Goal: Transaction & Acquisition: Purchase product/service

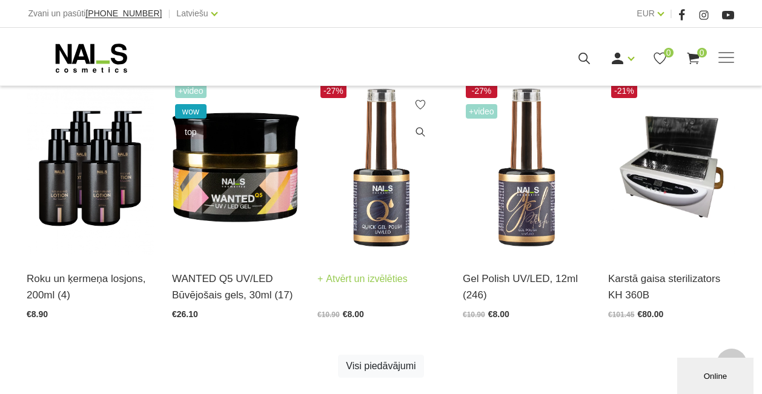
scroll to position [302, 0]
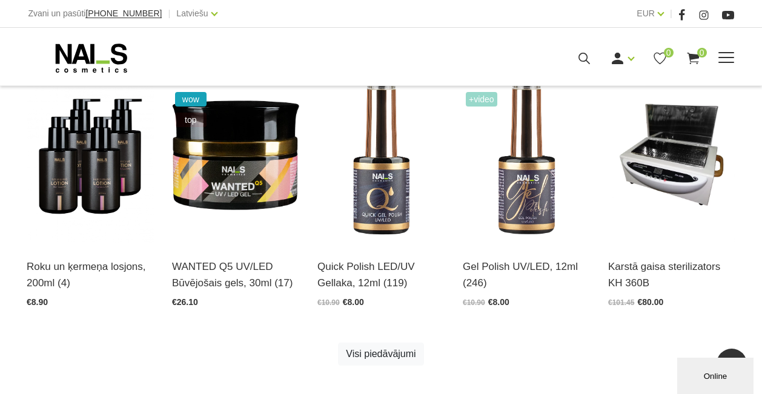
click at [731, 58] on span at bounding box center [726, 57] width 16 height 1
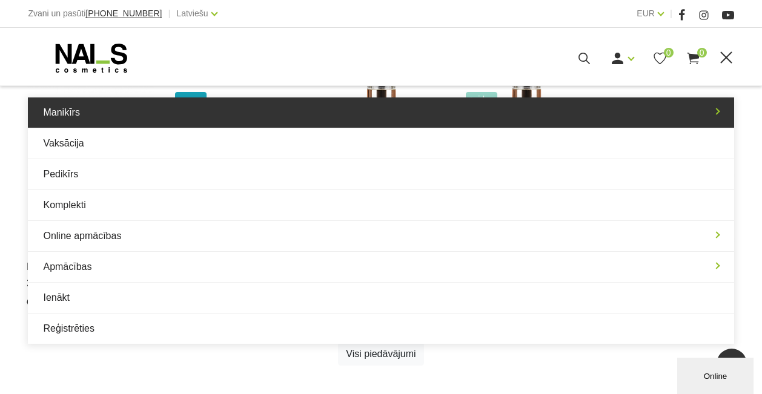
click at [64, 122] on link "Manikīrs" at bounding box center [380, 112] width 705 height 30
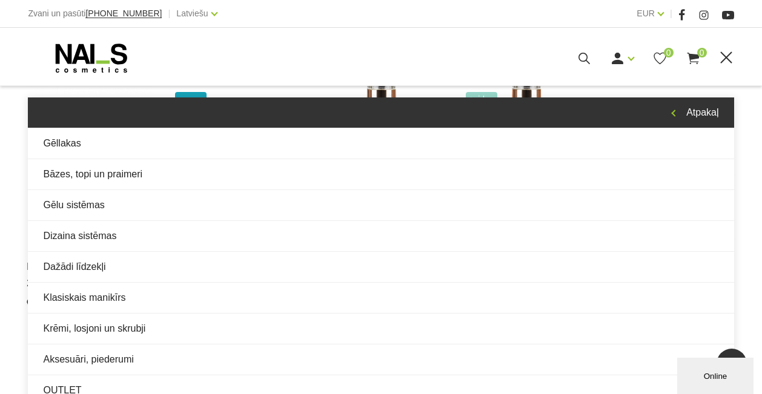
click at [699, 107] on link "Atpakaļ" at bounding box center [380, 112] width 705 height 30
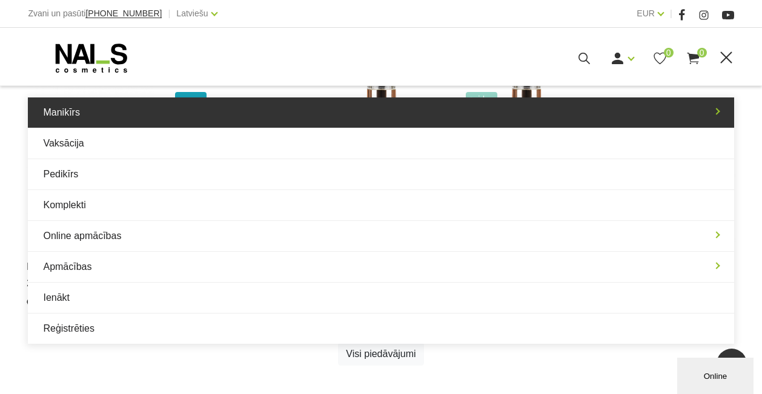
click at [134, 122] on link "Manikīrs" at bounding box center [380, 112] width 705 height 30
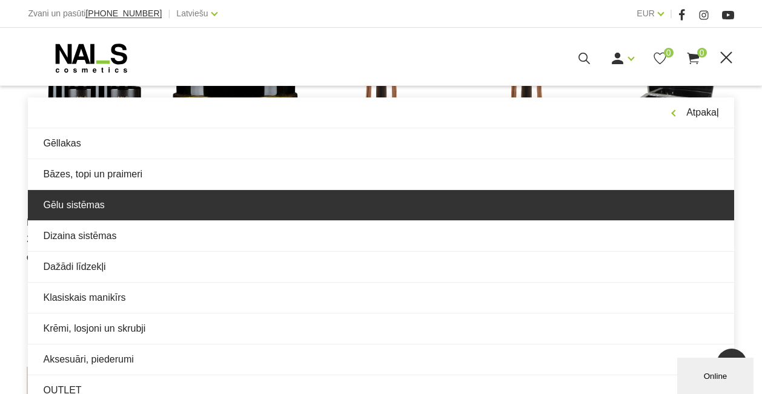
scroll to position [367, 0]
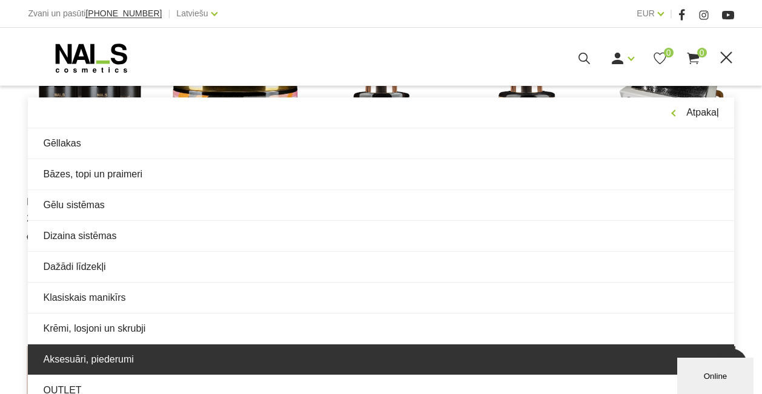
click at [147, 355] on link "Aksesuāri, piederumi" at bounding box center [380, 359] width 705 height 30
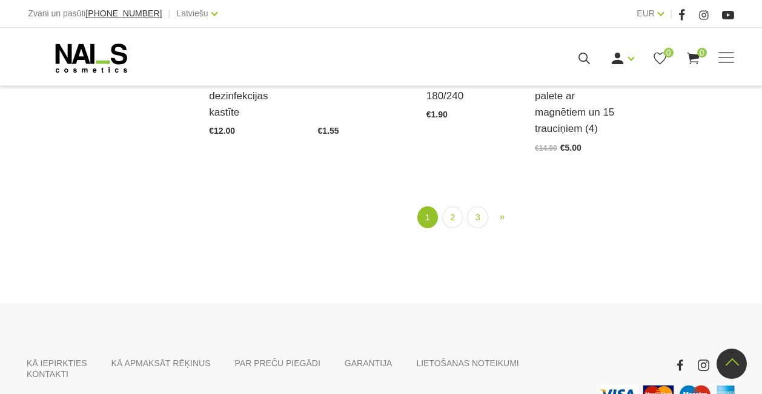
scroll to position [1440, 0]
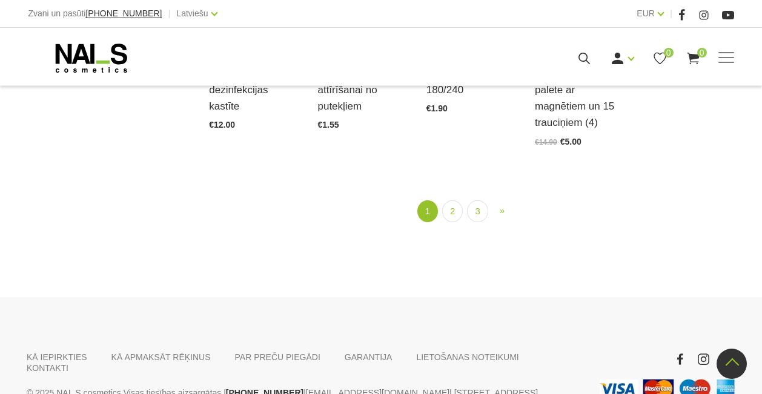
click at [441, 212] on ul "1 (current) 2 3 » Next" at bounding box center [471, 211] width 524 height 22
click at [450, 213] on link "2" at bounding box center [452, 211] width 21 height 22
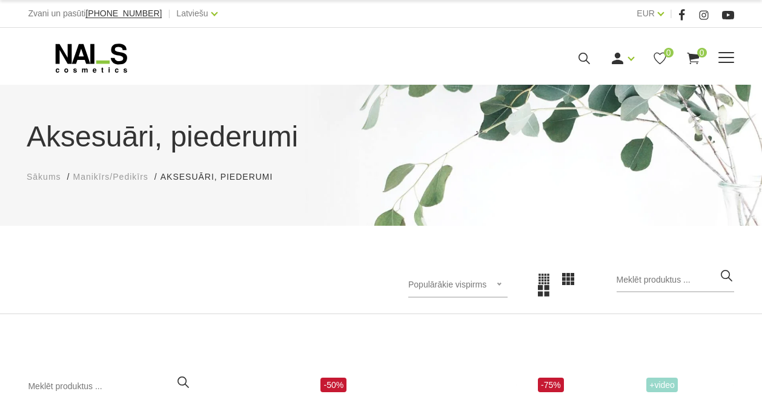
click at [720, 64] on span at bounding box center [726, 58] width 16 height 12
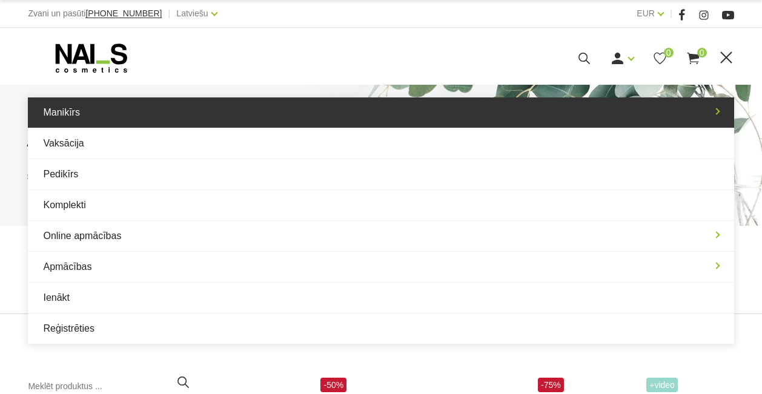
click at [224, 122] on link "Manikīrs" at bounding box center [380, 112] width 705 height 30
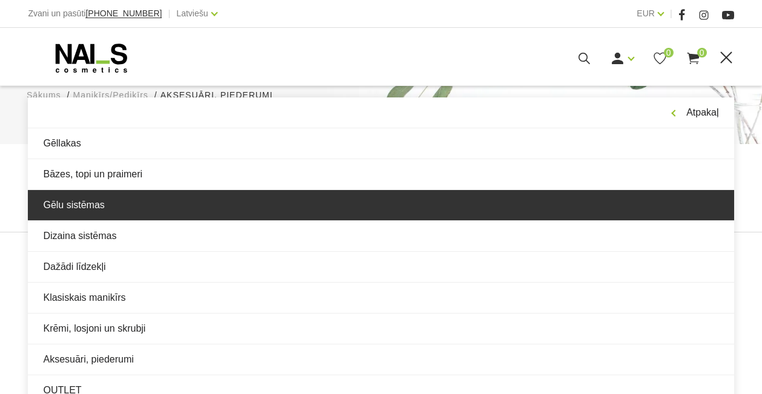
scroll to position [85, 0]
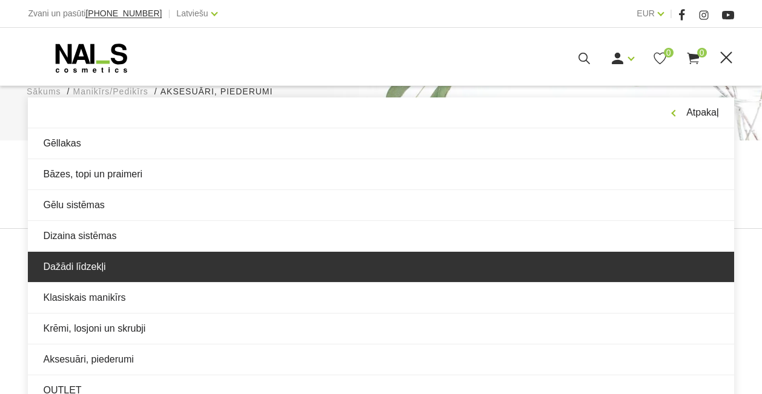
click at [150, 254] on link "Dažādi līdzekļi" at bounding box center [380, 267] width 705 height 30
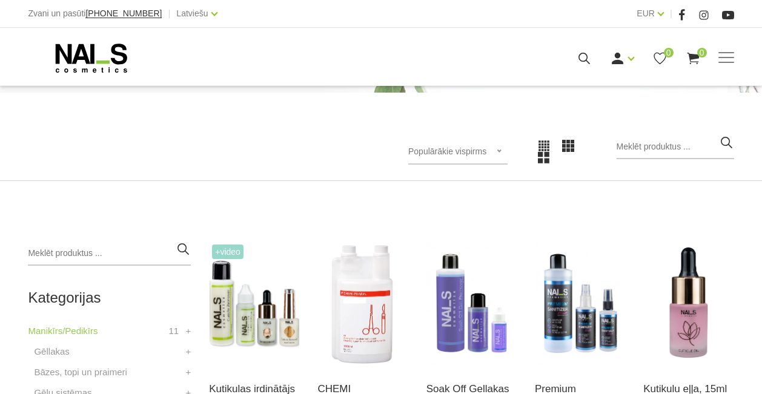
scroll to position [135, 0]
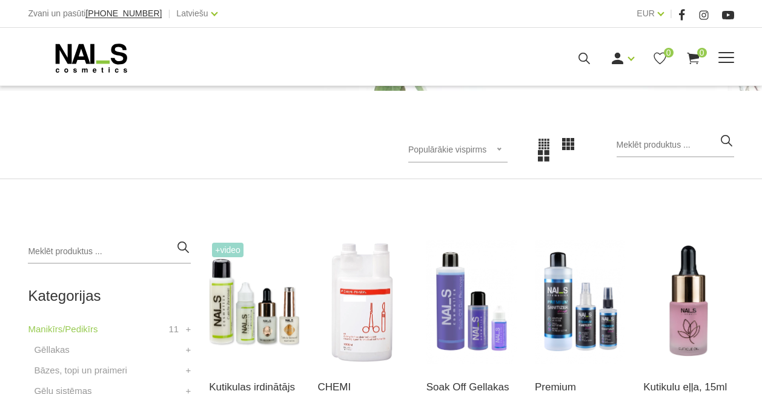
click at [718, 61] on span at bounding box center [726, 58] width 16 height 12
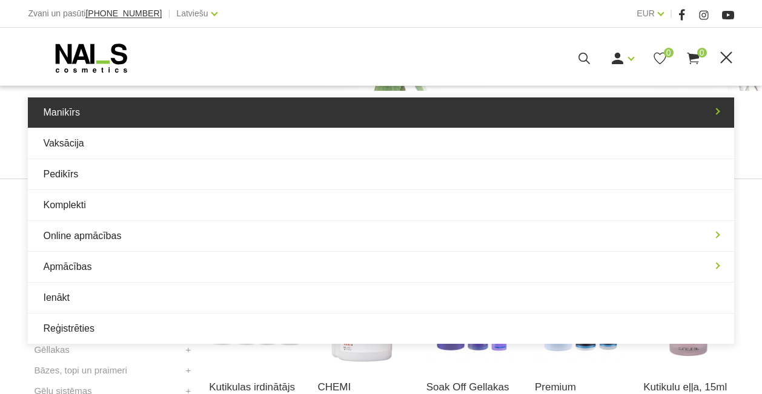
click at [186, 125] on link "Manikīrs" at bounding box center [380, 112] width 705 height 30
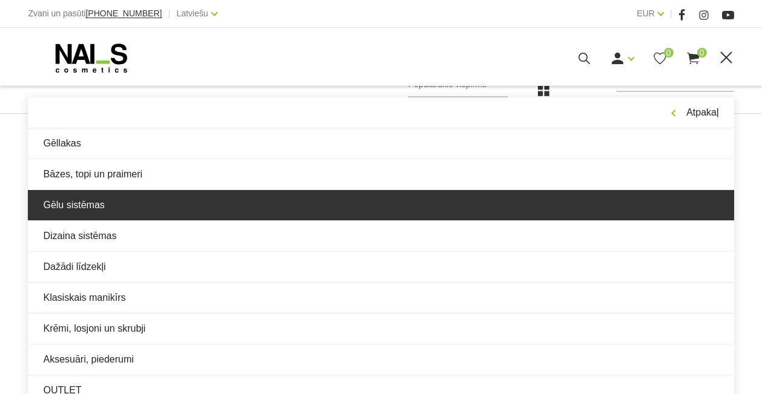
scroll to position [201, 0]
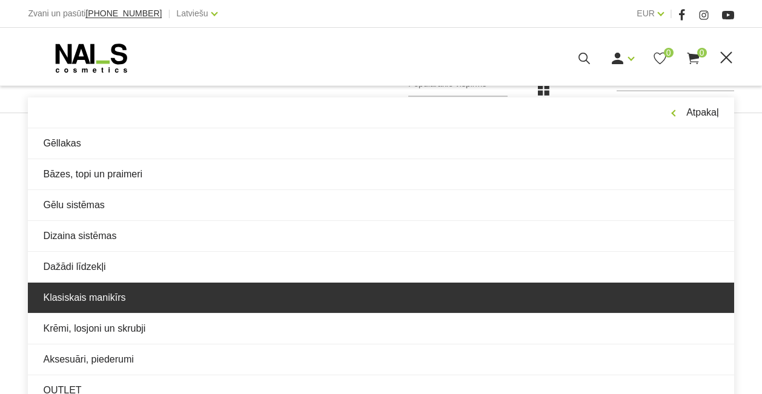
click at [206, 310] on link "Klasiskais manikīrs" at bounding box center [380, 298] width 705 height 30
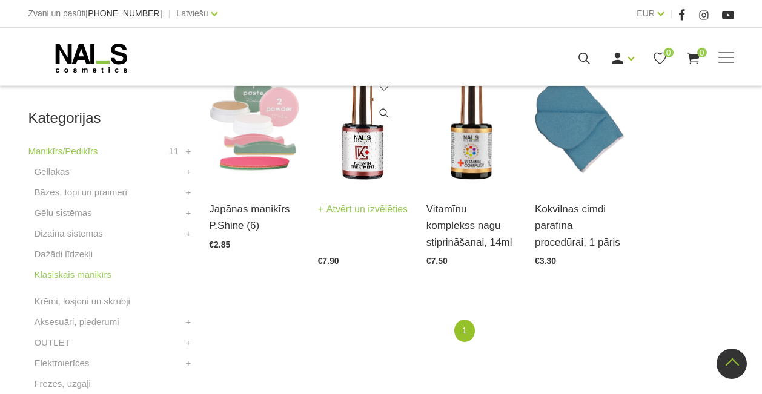
scroll to position [314, 0]
click at [332, 217] on link "Atvērt un izvēlēties" at bounding box center [362, 208] width 90 height 17
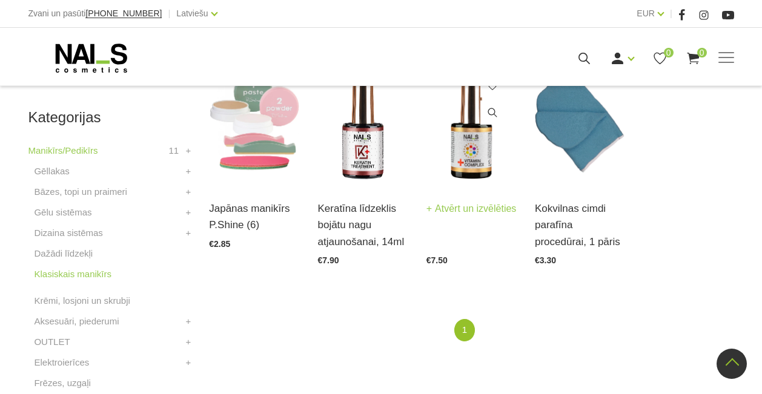
click at [453, 217] on link "Atvērt un izvēlēties" at bounding box center [471, 208] width 90 height 17
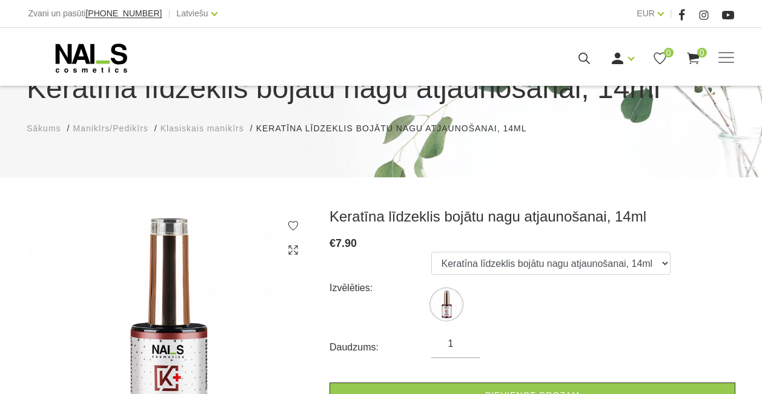
scroll to position [122, 0]
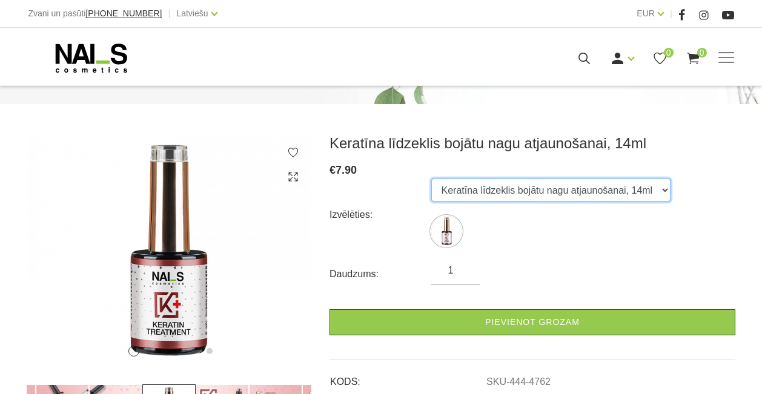
click at [489, 186] on select "Keratīna līdzeklis bojātu nagu atjaunošanai, 14ml" at bounding box center [550, 190] width 239 height 23
click at [431, 179] on select "Keratīna līdzeklis bojātu nagu atjaunošanai, 14ml" at bounding box center [550, 190] width 239 height 23
click at [594, 190] on select "Keratīna līdzeklis bojātu nagu atjaunošanai, 14ml" at bounding box center [550, 190] width 239 height 23
click at [431, 179] on select "Keratīna līdzeklis bojātu nagu atjaunošanai, 14ml" at bounding box center [550, 190] width 239 height 23
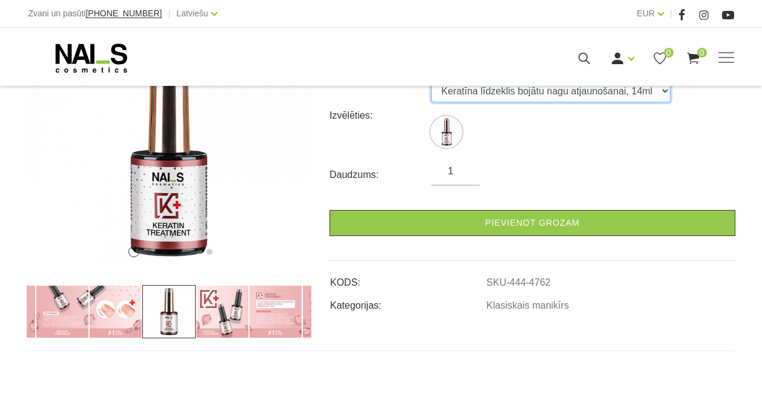
scroll to position [226, 0]
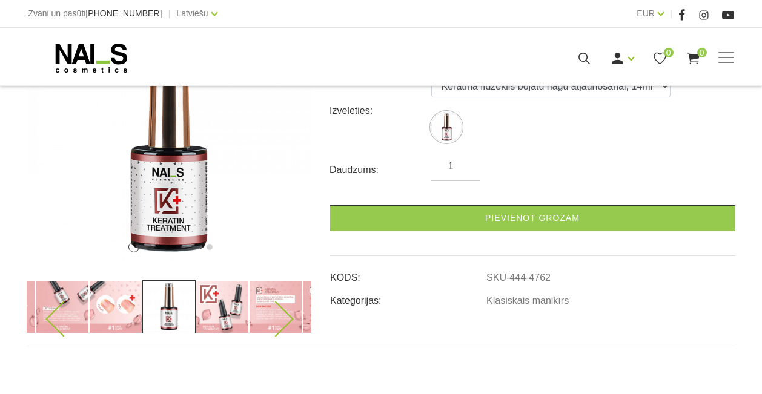
click at [52, 316] on icon at bounding box center [63, 319] width 36 height 36
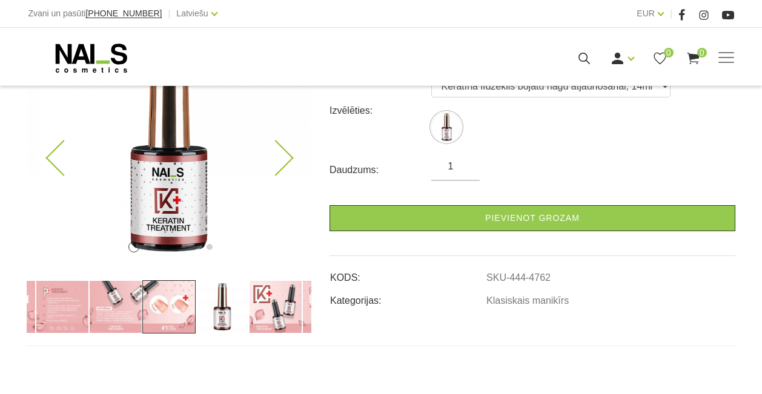
drag, startPoint x: 173, startPoint y: 204, endPoint x: 211, endPoint y: 203, distance: 38.1
click at [173, 205] on img at bounding box center [169, 146] width 285 height 232
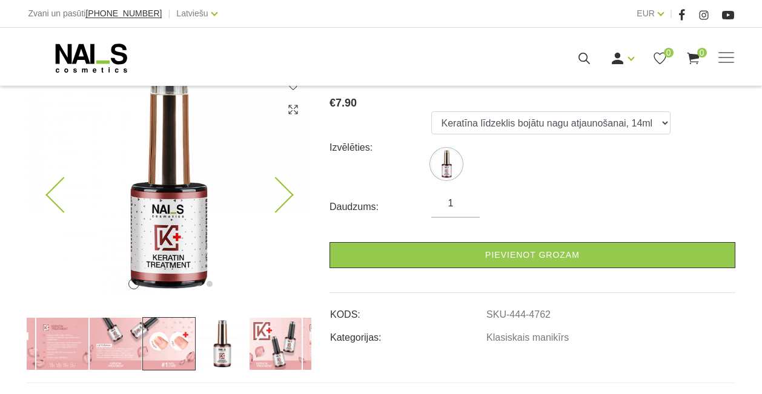
scroll to position [174, 0]
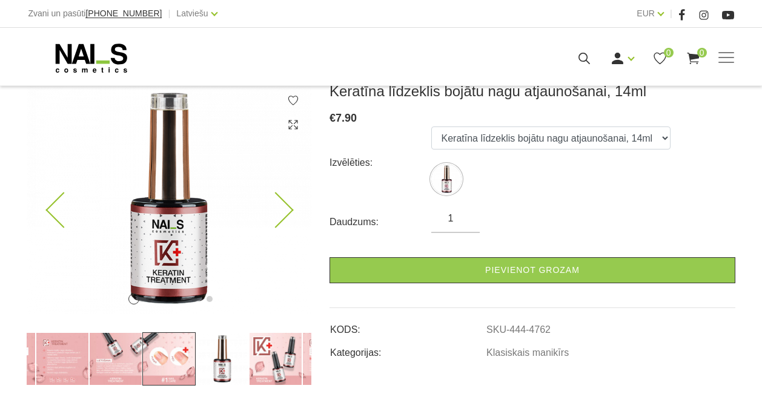
click at [159, 255] on img at bounding box center [169, 198] width 285 height 232
click at [174, 255] on img at bounding box center [169, 198] width 285 height 232
click at [275, 206] on icon at bounding box center [275, 211] width 36 height 36
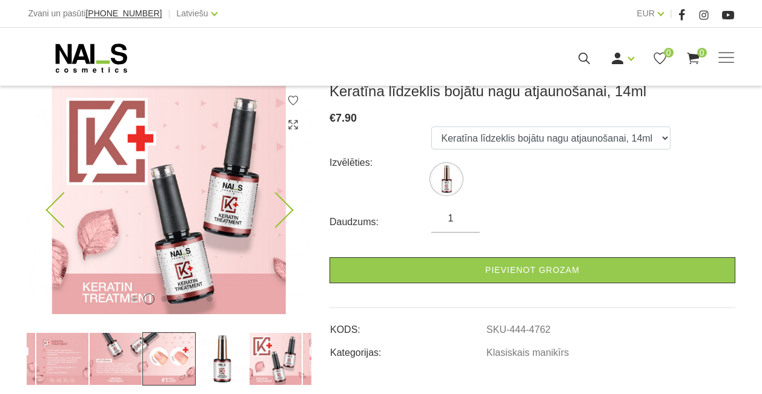
click at [271, 209] on icon at bounding box center [275, 211] width 36 height 36
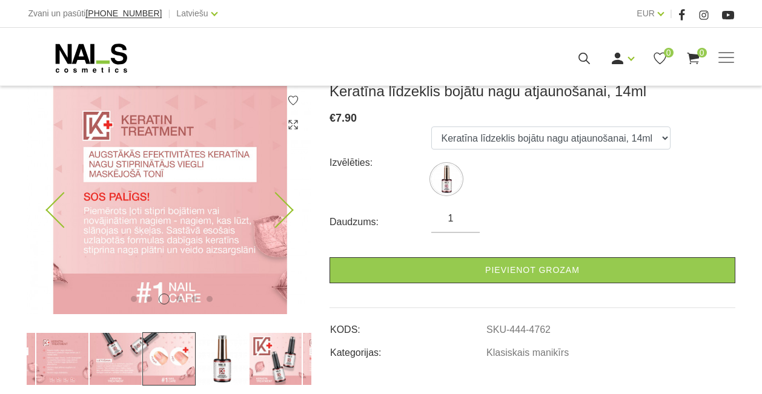
click at [297, 193] on img at bounding box center [170, 198] width 285 height 232
click at [291, 199] on img at bounding box center [169, 198] width 285 height 232
click at [286, 212] on icon at bounding box center [275, 211] width 36 height 36
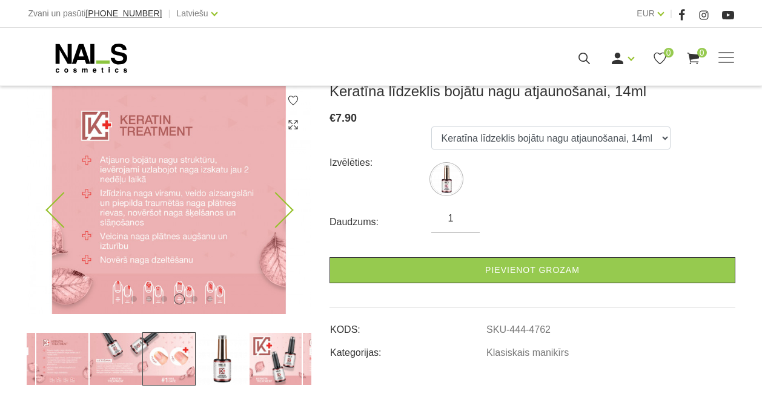
click at [286, 212] on icon at bounding box center [275, 211] width 36 height 36
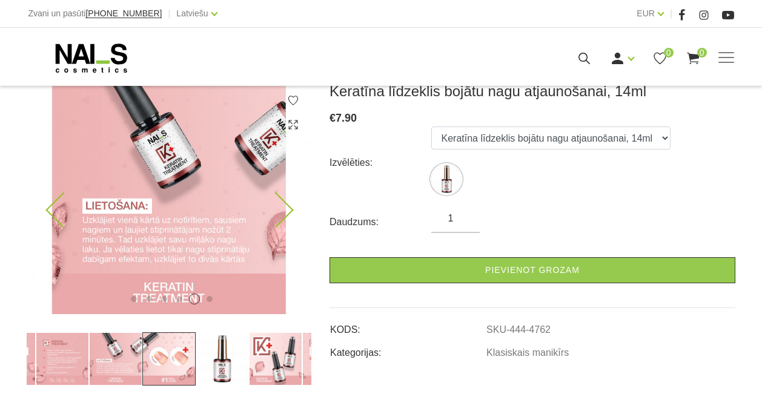
click at [287, 211] on icon at bounding box center [275, 211] width 36 height 36
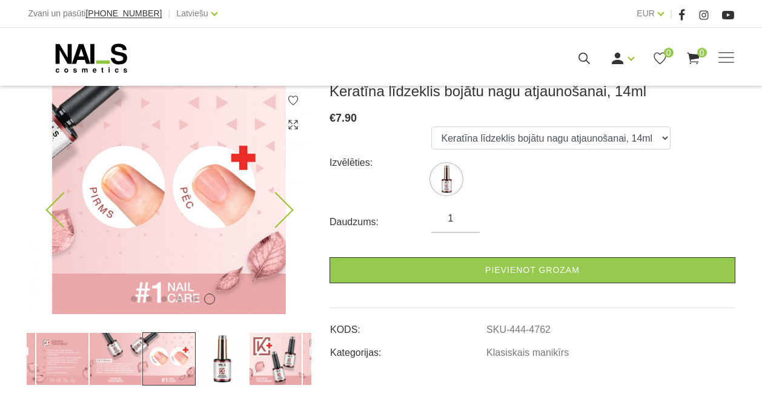
click at [287, 211] on icon at bounding box center [275, 211] width 36 height 36
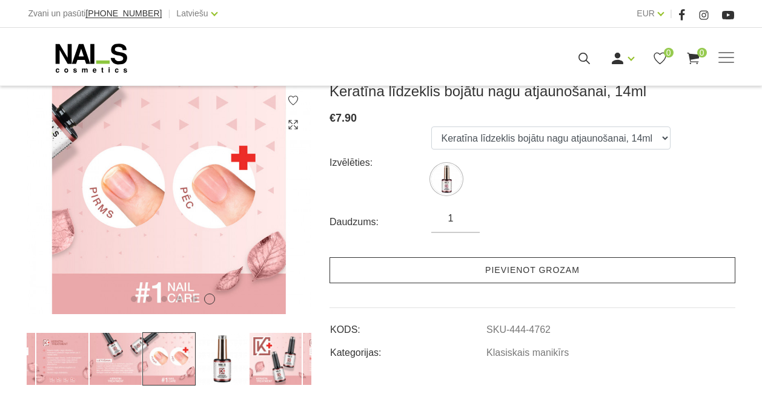
click at [678, 268] on link "Pievienot grozam" at bounding box center [532, 270] width 406 height 26
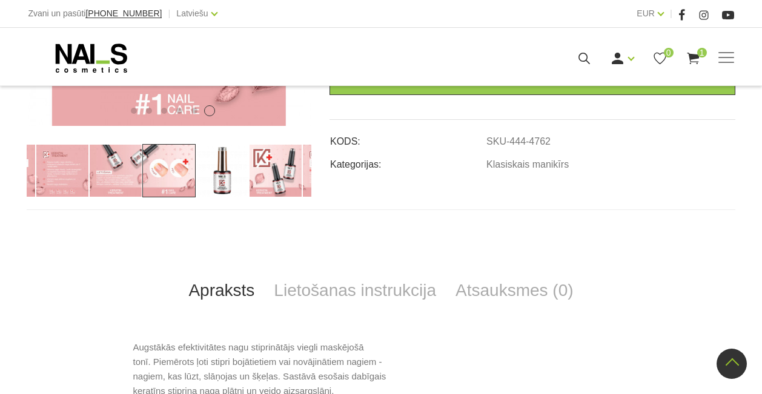
scroll to position [264, 0]
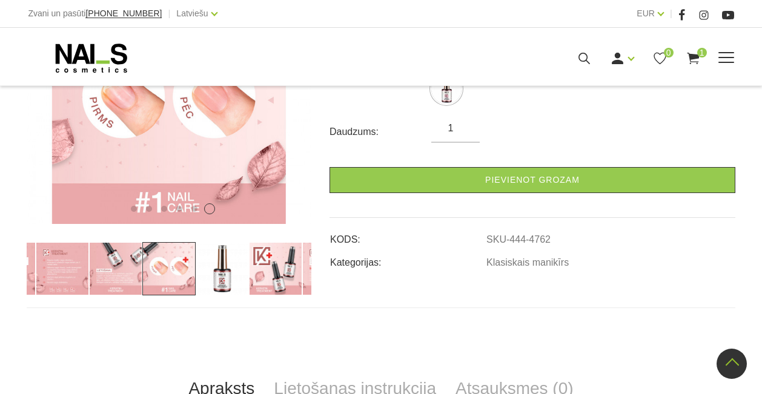
click at [680, 59] on div "Ienākt Reģistrēties 0 1" at bounding box center [505, 58] width 390 height 15
click at [697, 58] on icon at bounding box center [692, 58] width 15 height 15
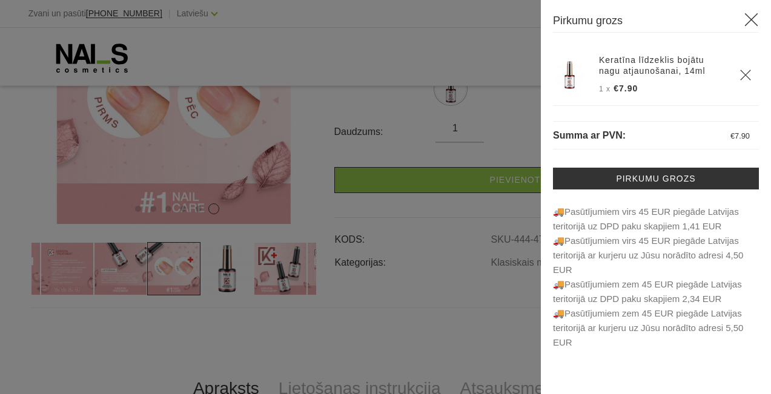
click at [513, 263] on div at bounding box center [385, 197] width 771 height 394
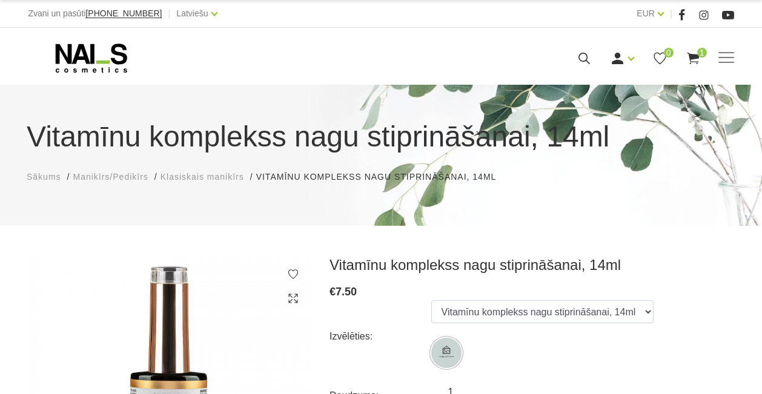
scroll to position [115, 0]
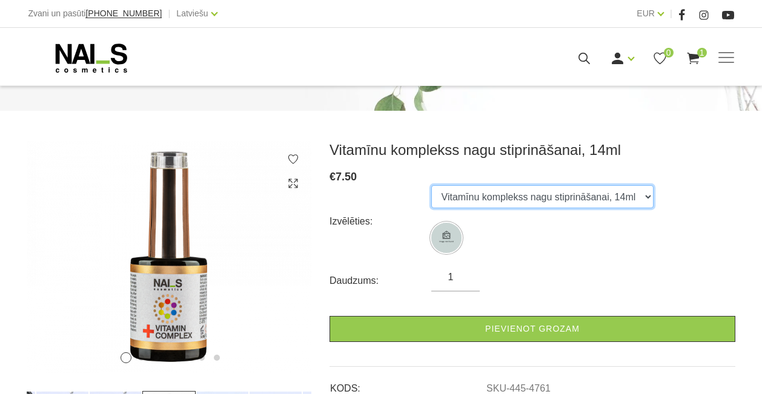
click at [531, 196] on select "Vitamīnu komplekss nagu stiprināšanai, 14ml" at bounding box center [542, 196] width 222 height 23
click at [431, 185] on select "Vitamīnu komplekss nagu stiprināšanai, 14ml" at bounding box center [542, 196] width 222 height 23
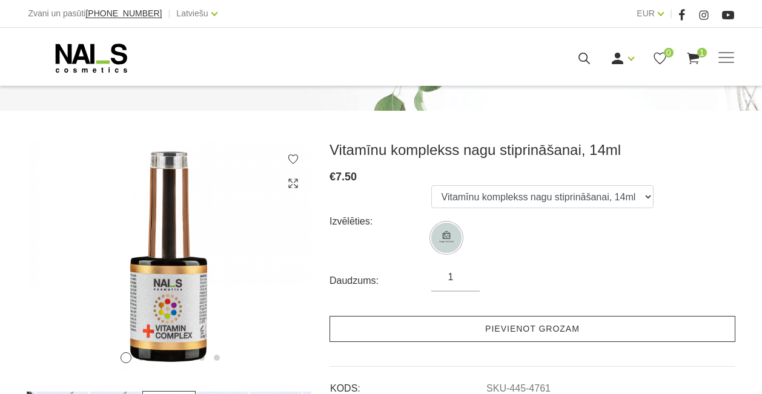
click at [423, 325] on link "Pievienot grozam" at bounding box center [532, 329] width 406 height 26
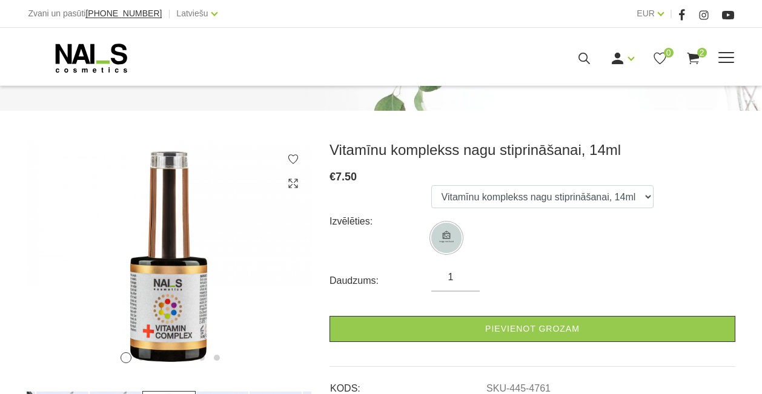
click at [713, 48] on div "Manikīrs Gēllakas Bāzes, topi un praimeri Gēlu sistēmas Dizaina sistēmas Dažādi…" at bounding box center [380, 58] width 705 height 30
click at [273, 266] on icon at bounding box center [275, 269] width 36 height 36
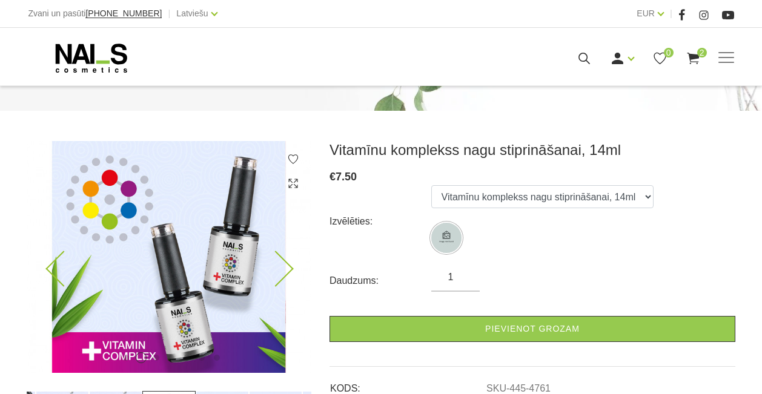
drag, startPoint x: 272, startPoint y: 266, endPoint x: 271, endPoint y: 273, distance: 6.7
click at [272, 271] on icon at bounding box center [275, 269] width 36 height 36
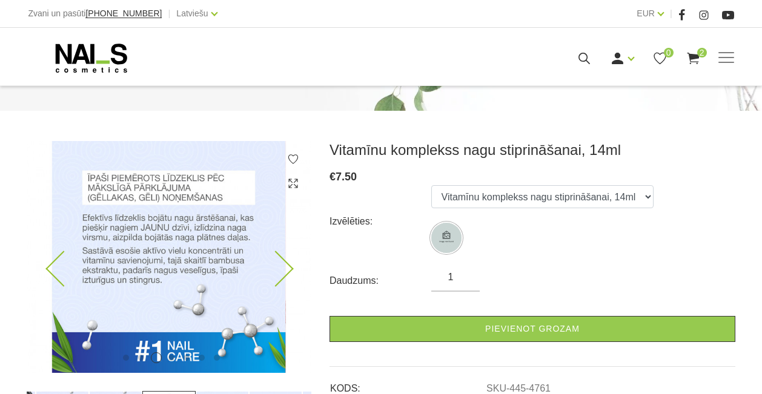
click at [285, 271] on icon at bounding box center [275, 269] width 36 height 36
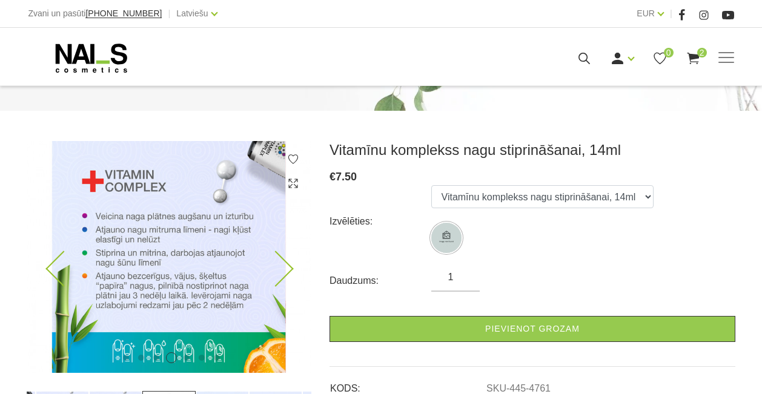
click at [285, 271] on icon at bounding box center [275, 269] width 36 height 36
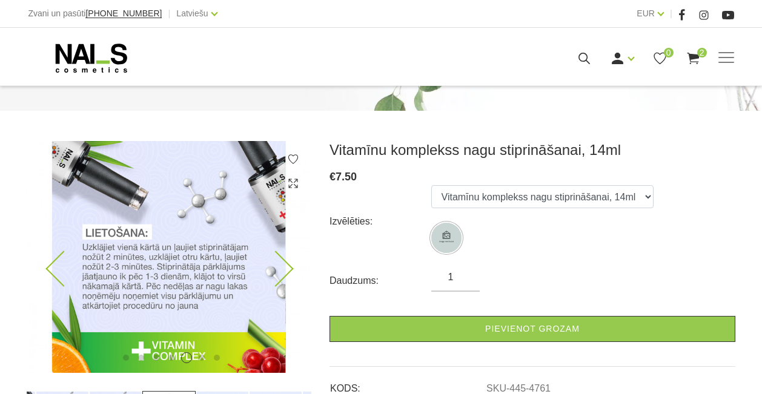
click at [285, 271] on icon at bounding box center [275, 269] width 36 height 36
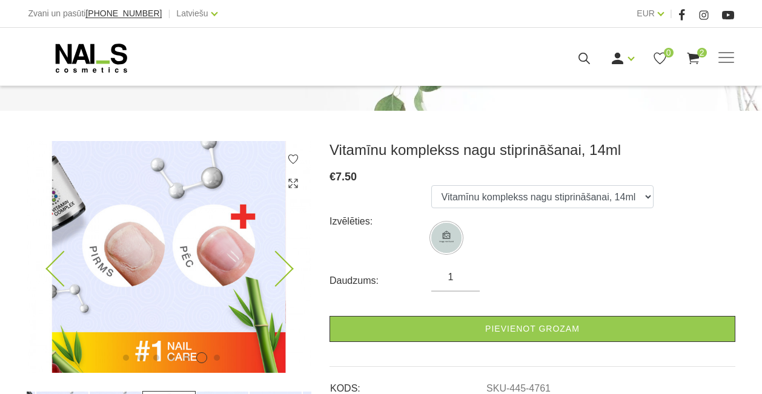
click at [285, 271] on icon at bounding box center [275, 269] width 36 height 36
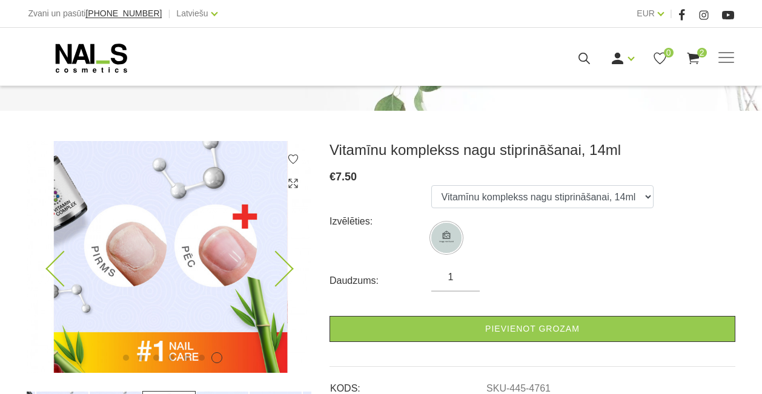
click at [154, 269] on img at bounding box center [170, 257] width 285 height 232
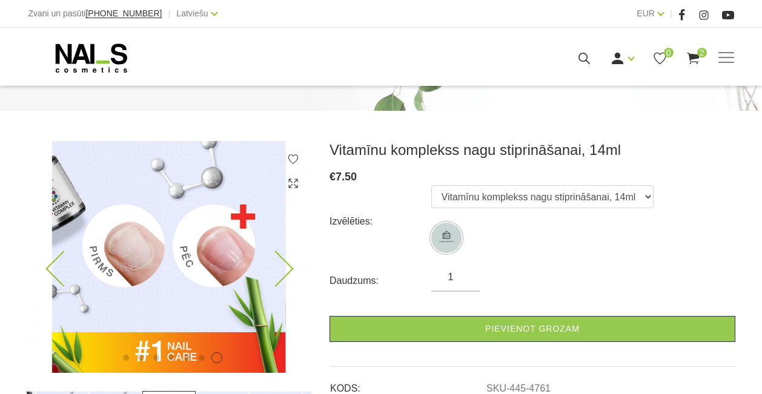
click at [155, 269] on img at bounding box center [169, 257] width 285 height 232
click at [297, 268] on img at bounding box center [169, 257] width 285 height 232
drag, startPoint x: 292, startPoint y: 265, endPoint x: 284, endPoint y: 267, distance: 8.1
click at [292, 265] on img at bounding box center [169, 257] width 285 height 232
click at [283, 267] on icon at bounding box center [275, 269] width 36 height 36
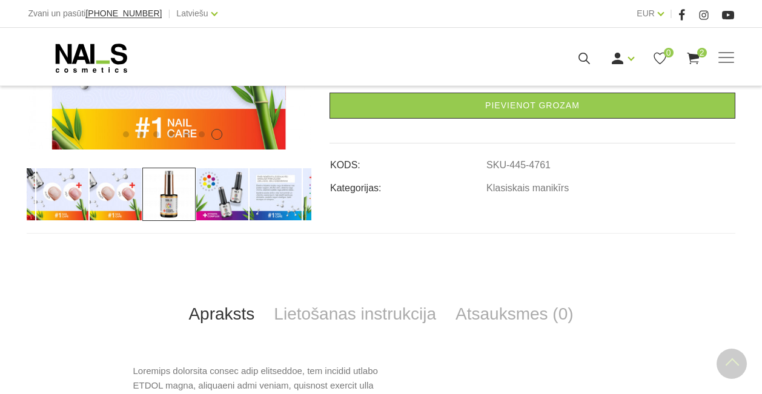
scroll to position [344, 0]
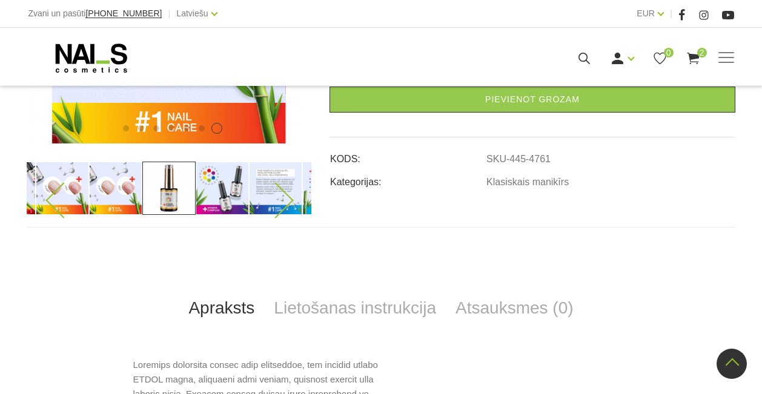
click at [283, 196] on icon at bounding box center [275, 200] width 36 height 36
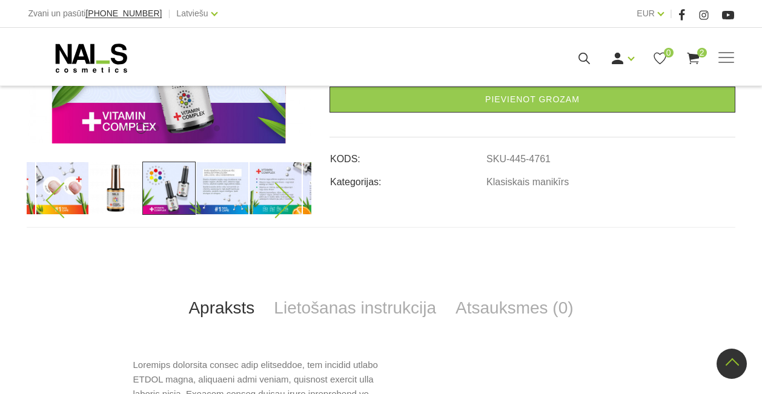
click at [284, 202] on icon at bounding box center [275, 200] width 36 height 36
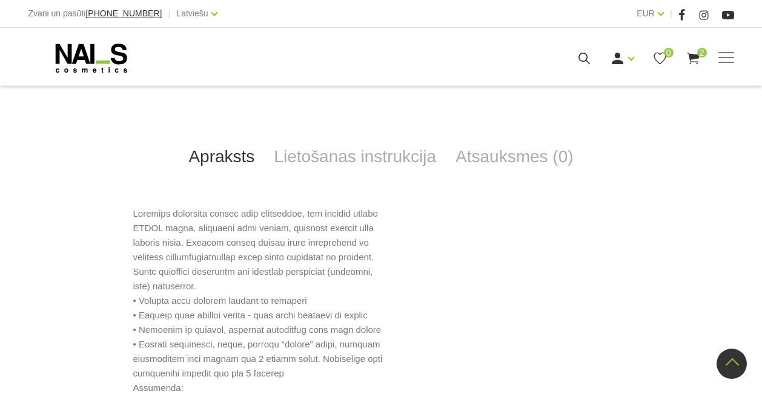
scroll to position [548, 0]
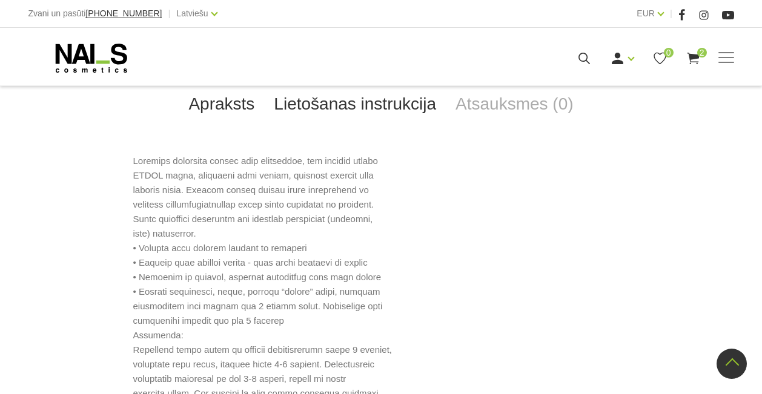
click at [378, 107] on link "Lietošanas instrukcija" at bounding box center [355, 104] width 182 height 40
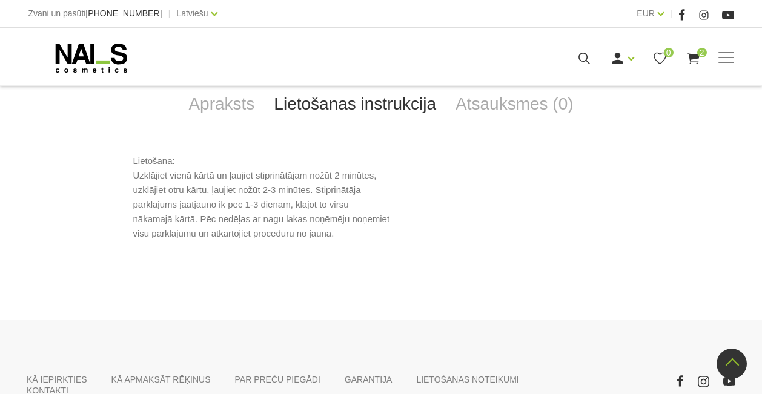
click at [693, 64] on icon at bounding box center [692, 58] width 15 height 15
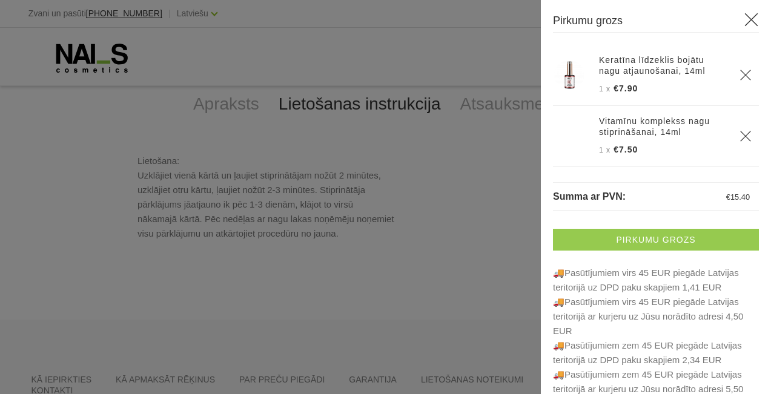
click at [626, 240] on link "Pirkumu grozs" at bounding box center [656, 240] width 206 height 22
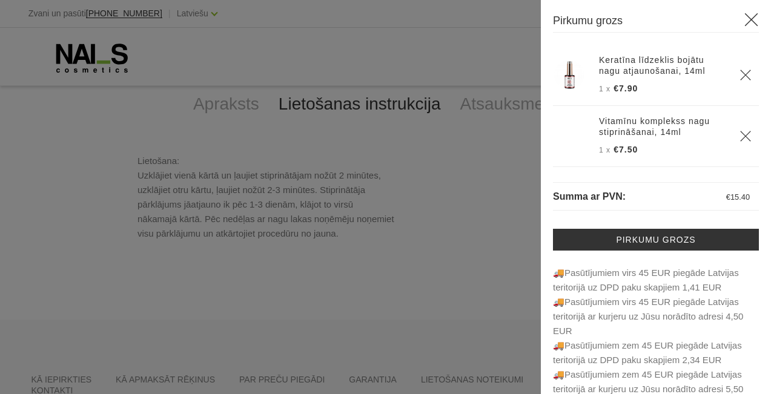
click at [457, 49] on div at bounding box center [385, 197] width 771 height 394
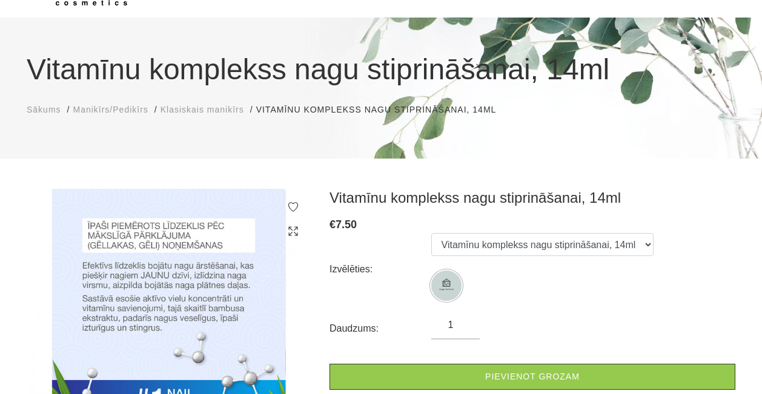
scroll to position [68, 0]
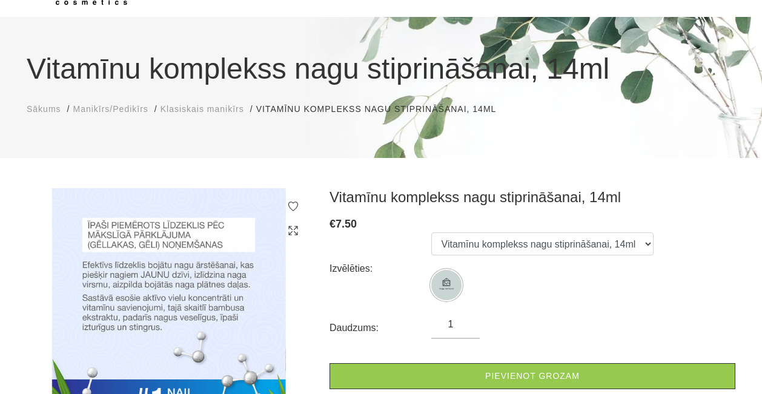
click at [31, 111] on span "Sākums" at bounding box center [44, 109] width 35 height 10
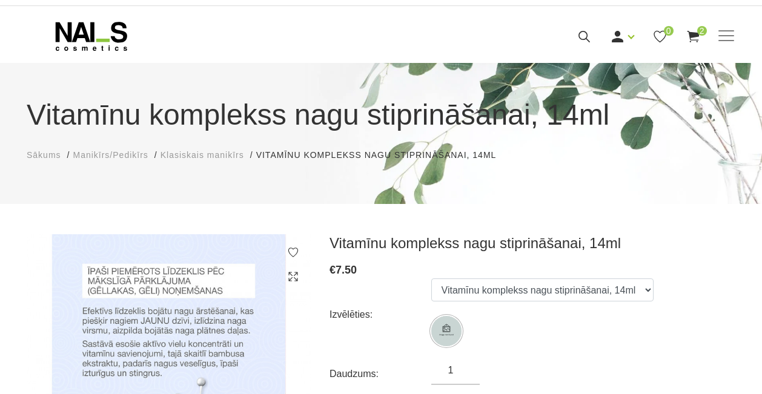
scroll to position [0, 0]
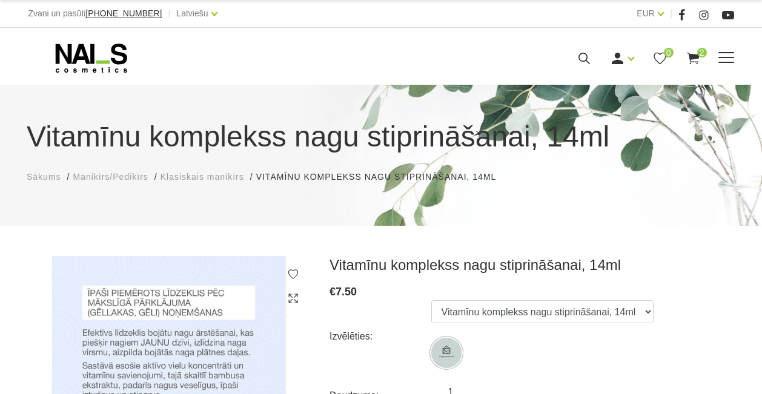
click at [737, 50] on div "Manikīrs Gēllakas Bāzes, topi un praimeri Gēlu sistēmas Dizaina sistēmas Dažādi…" at bounding box center [380, 58] width 723 height 30
click at [732, 53] on span at bounding box center [726, 58] width 16 height 12
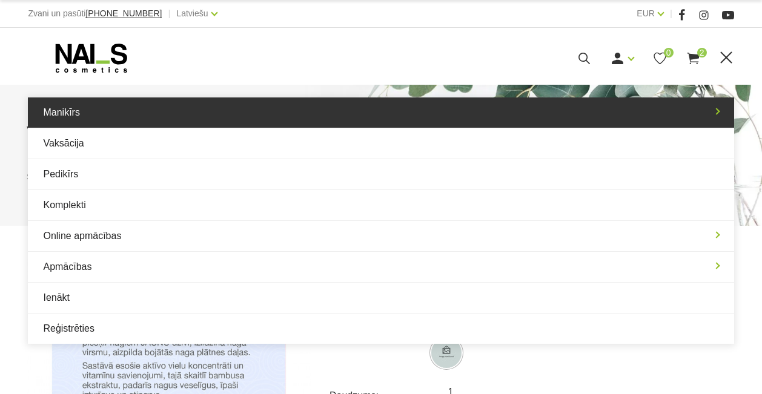
click at [188, 122] on link "Manikīrs" at bounding box center [380, 112] width 705 height 30
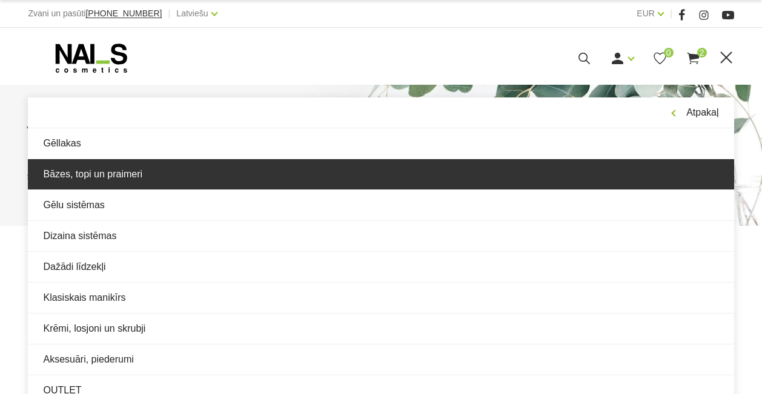
click at [275, 170] on link "Bāzes, topi un praimeri" at bounding box center [380, 174] width 705 height 30
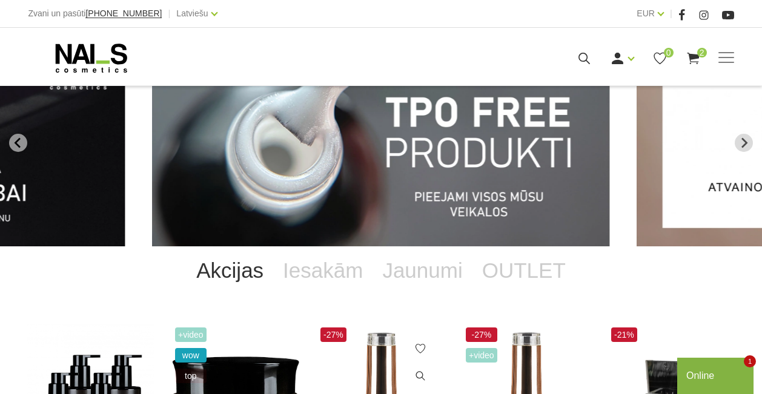
scroll to position [137, 0]
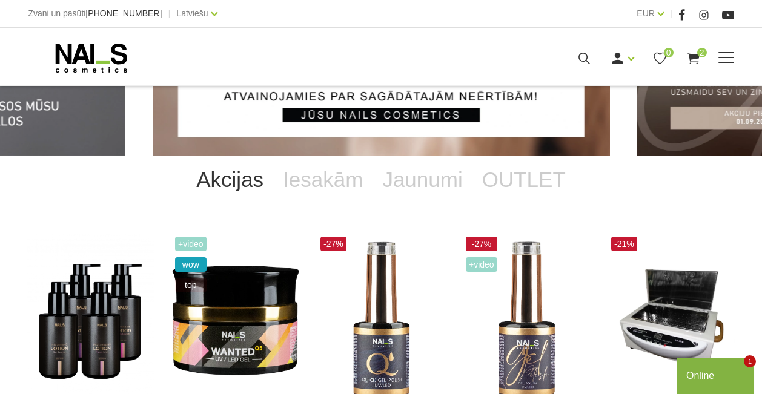
drag, startPoint x: 714, startPoint y: 62, endPoint x: 726, endPoint y: 68, distance: 13.8
click at [718, 66] on div "Manikīrs Gēllakas Bāzes, topi un praimeri Gēlu sistēmas Dizaina sistēmas Dažādi…" at bounding box center [380, 58] width 705 height 30
click at [723, 65] on div "Ienākt Reģistrēties 0 2" at bounding box center [521, 58] width 423 height 15
click at [728, 54] on span at bounding box center [726, 58] width 16 height 12
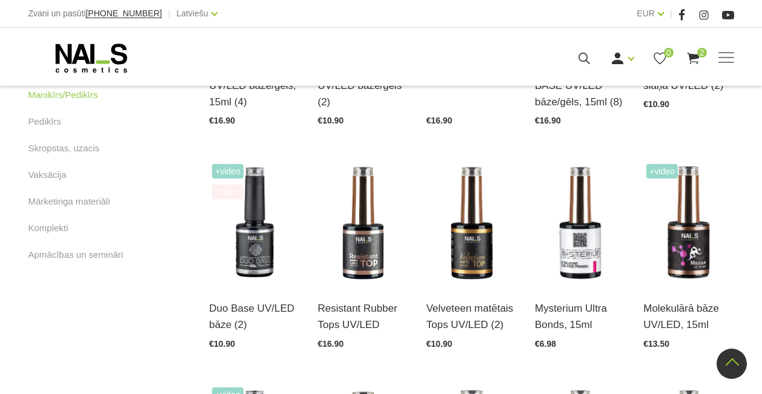
scroll to position [811, 0]
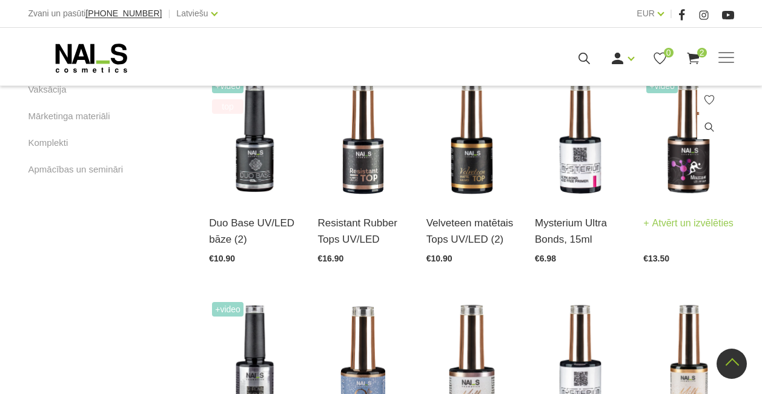
click at [709, 174] on img at bounding box center [688, 138] width 90 height 124
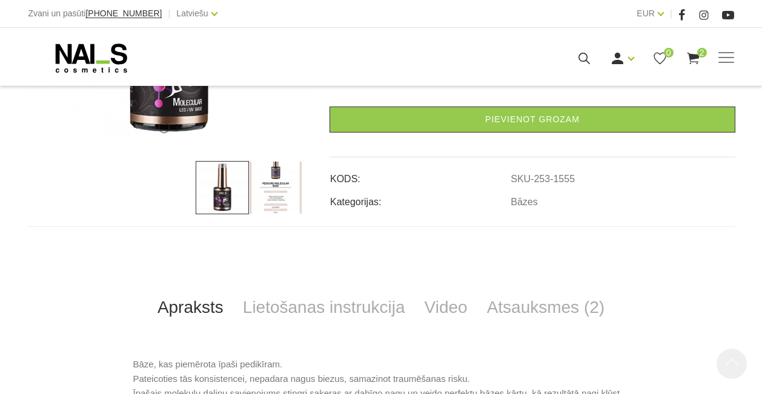
scroll to position [390, 0]
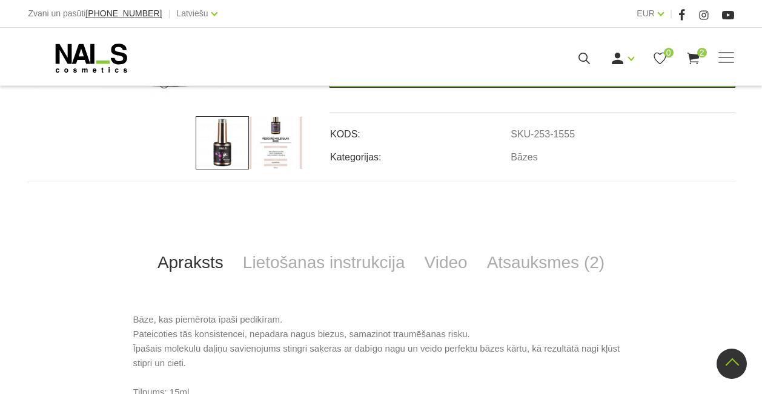
click at [278, 162] on img at bounding box center [275, 142] width 53 height 53
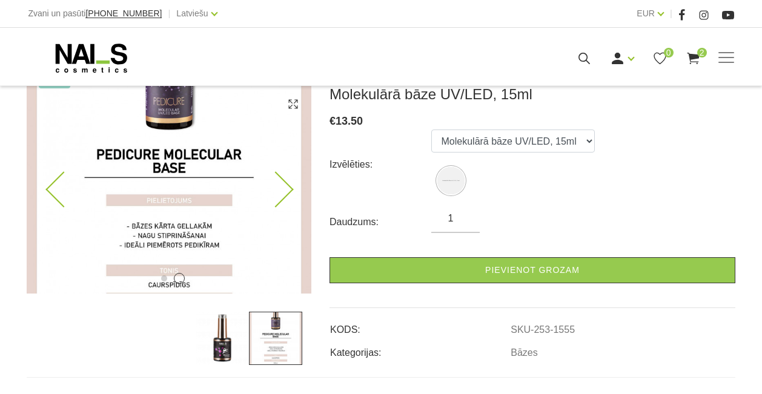
scroll to position [180, 0]
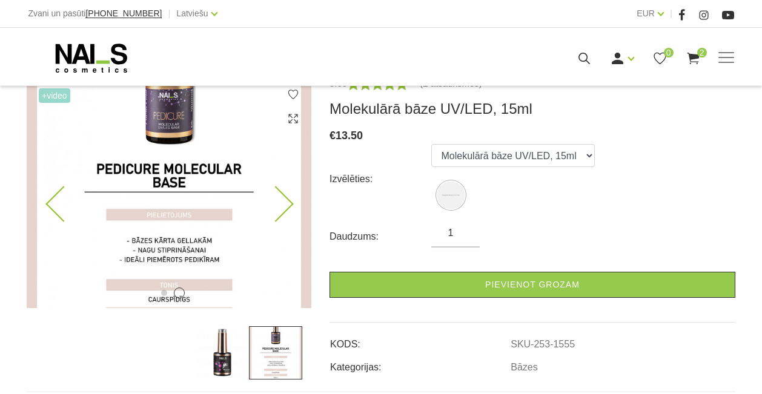
click at [289, 205] on icon at bounding box center [275, 204] width 36 height 36
click at [285, 205] on icon at bounding box center [275, 204] width 36 height 36
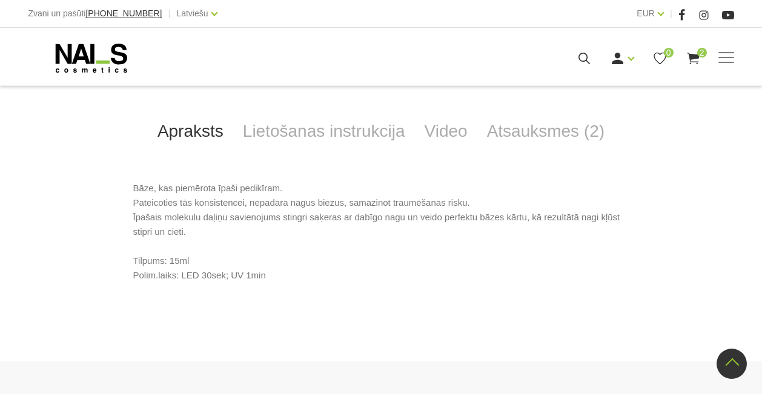
scroll to position [524, 0]
click at [722, 57] on span at bounding box center [726, 57] width 16 height 1
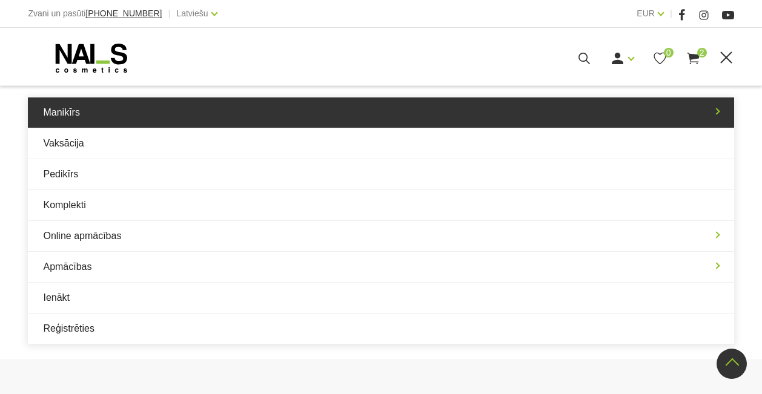
click at [717, 113] on link "Manikīrs" at bounding box center [380, 112] width 705 height 30
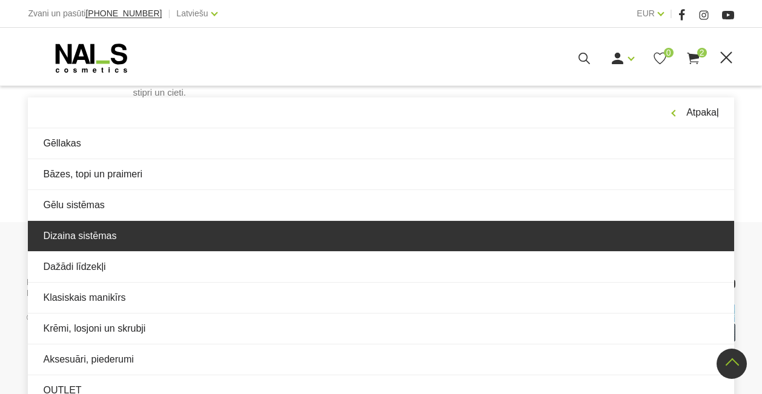
scroll to position [668, 0]
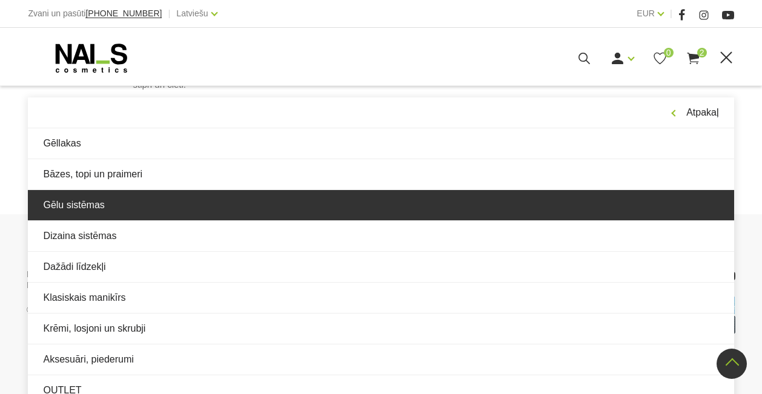
click at [165, 209] on link "Gēlu sistēmas" at bounding box center [380, 205] width 705 height 30
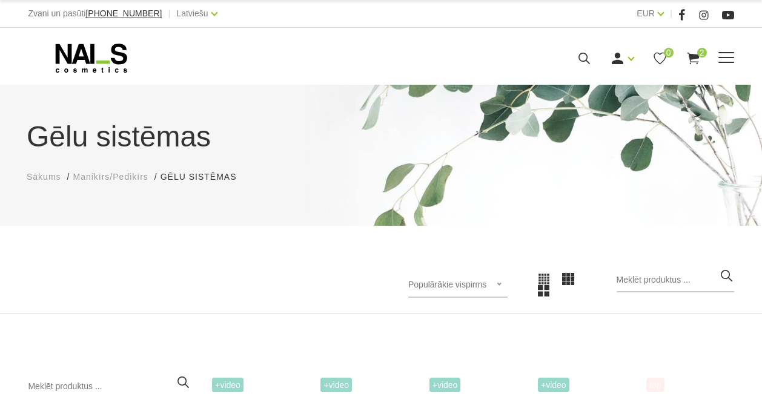
click at [728, 51] on div "Ienākt Reģistrēties 0 2" at bounding box center [521, 58] width 423 height 15
click at [716, 57] on div "Ienākt Reģistrēties 0 2" at bounding box center [521, 58] width 423 height 15
click at [724, 58] on span at bounding box center [726, 57] width 16 height 1
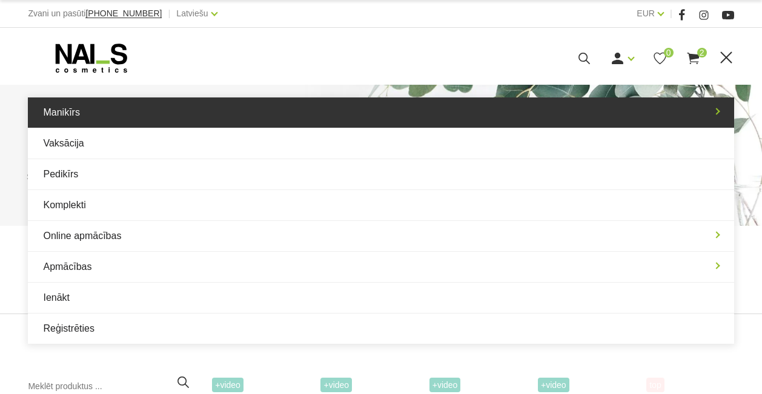
click at [712, 108] on link "Manikīrs" at bounding box center [380, 112] width 705 height 30
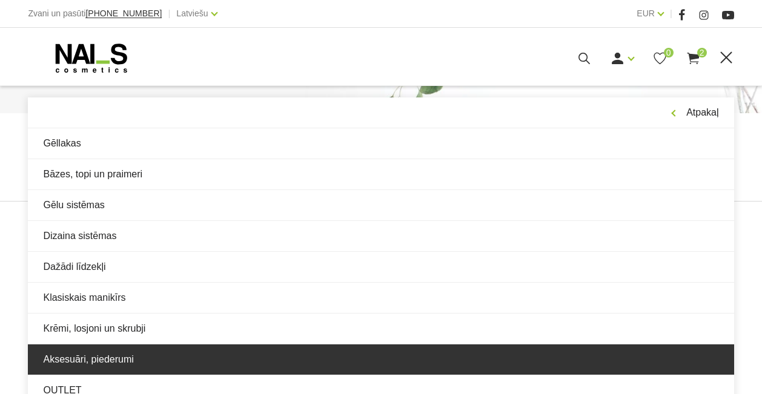
scroll to position [116, 0]
click at [269, 352] on link "Aksesuāri, piederumi" at bounding box center [380, 359] width 705 height 30
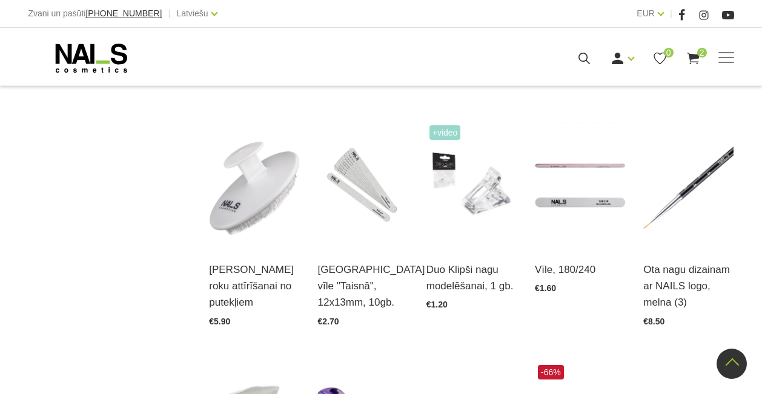
scroll to position [1057, 0]
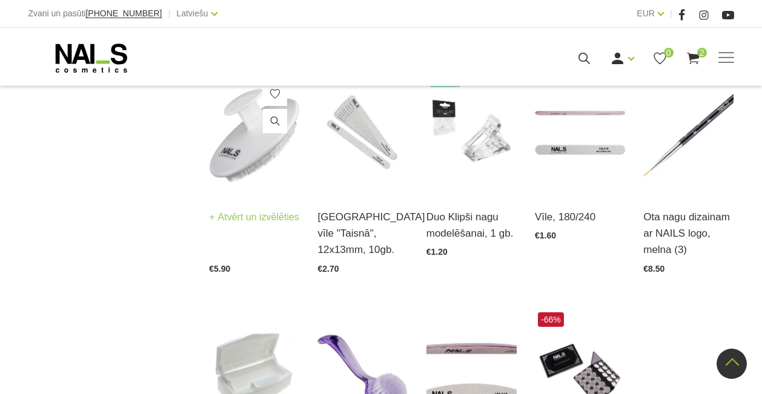
click at [243, 219] on link "Atvērt un izvēlēties" at bounding box center [254, 217] width 90 height 17
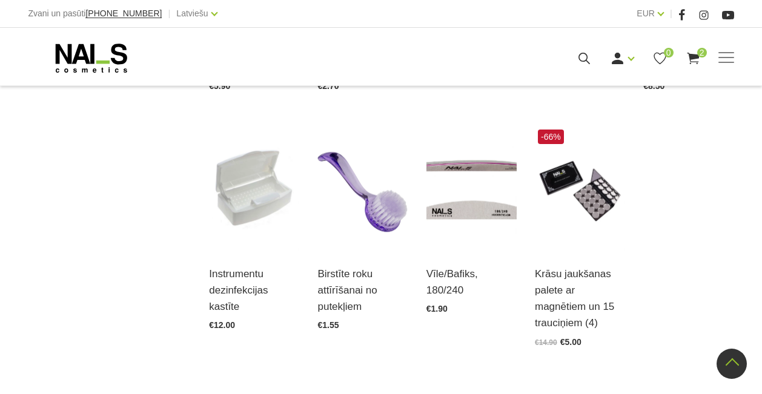
scroll to position [1326, 0]
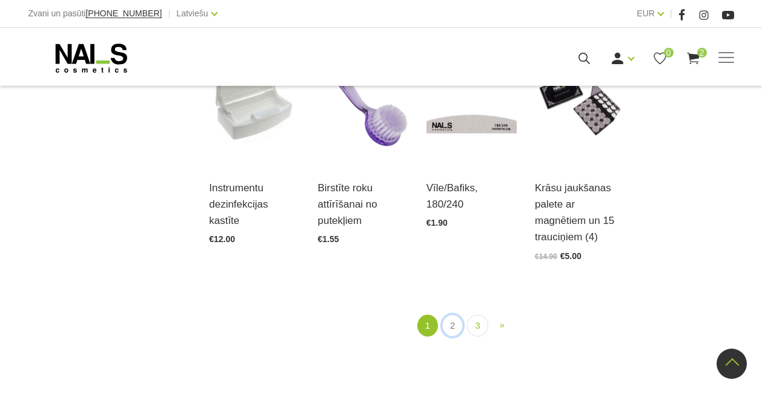
click at [455, 318] on link "2" at bounding box center [452, 326] width 21 height 22
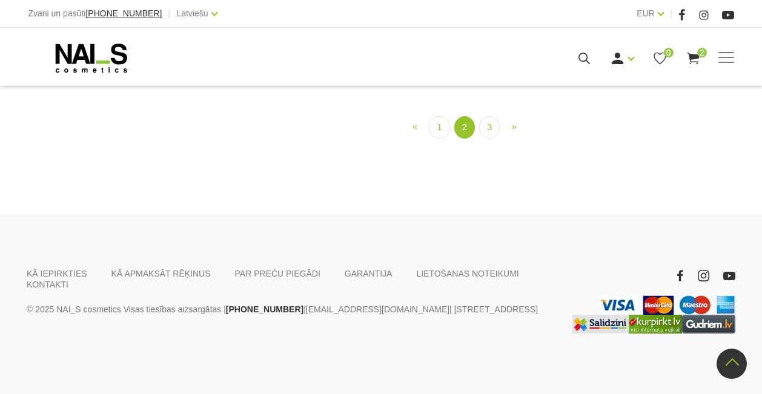
scroll to position [1383, 0]
click at [490, 139] on link "3" at bounding box center [489, 127] width 21 height 22
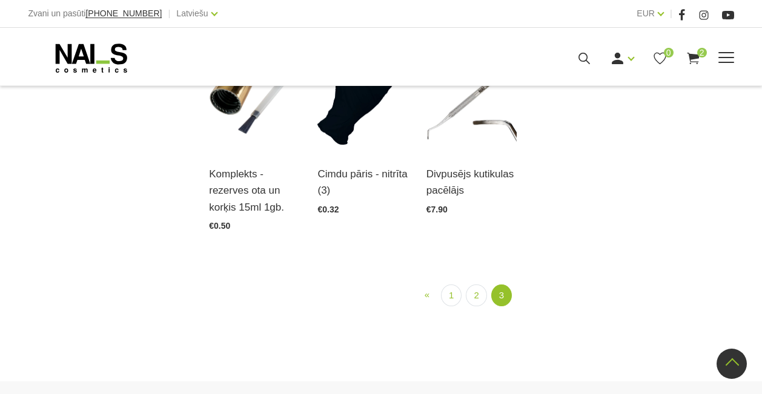
click at [718, 58] on span at bounding box center [726, 57] width 16 height 1
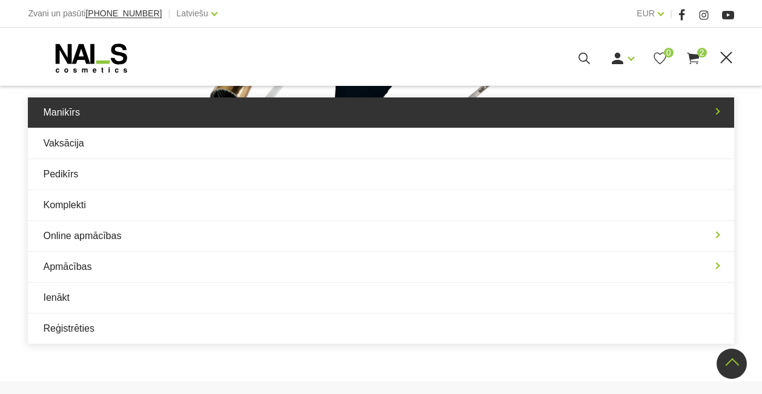
click at [277, 123] on link "Manikīrs" at bounding box center [380, 112] width 705 height 30
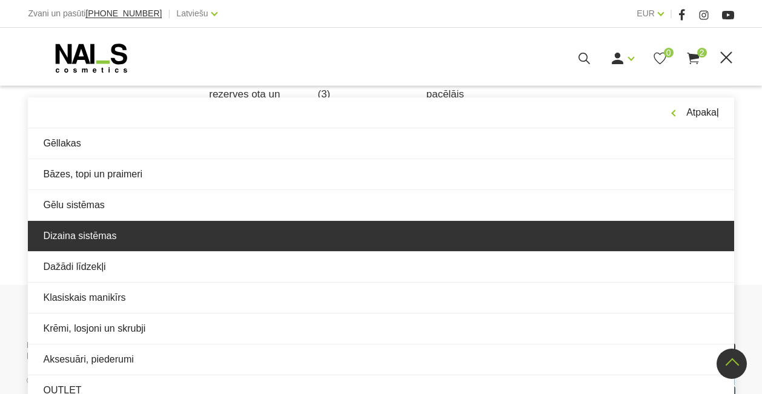
scroll to position [1067, 0]
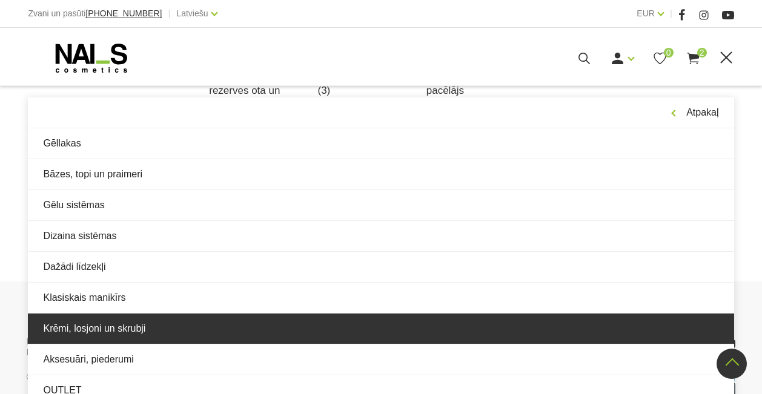
click at [261, 330] on link "Krēmi, losjoni un skrubji" at bounding box center [380, 329] width 705 height 30
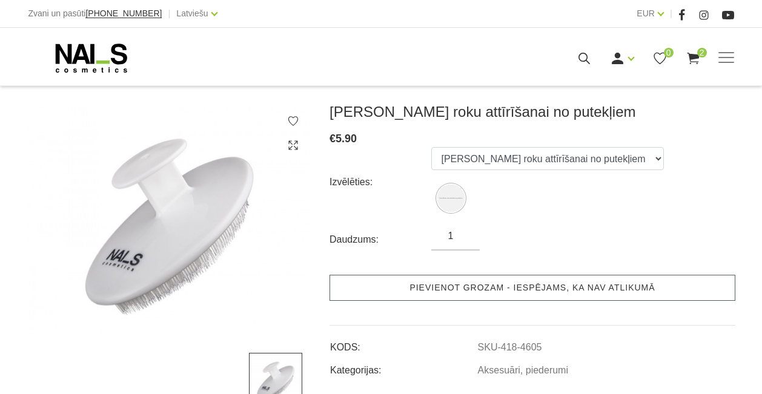
scroll to position [166, 0]
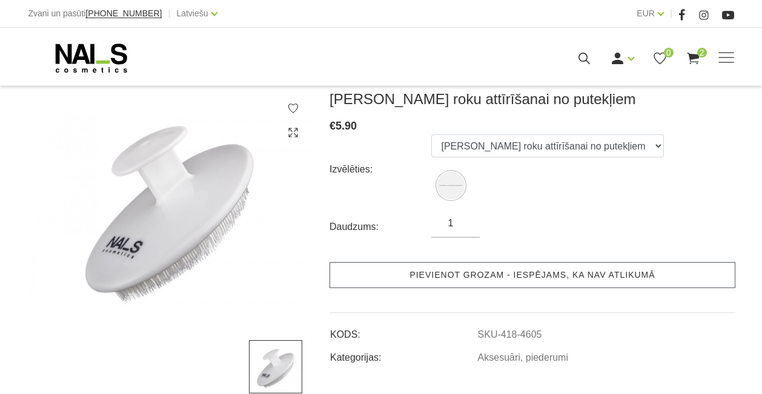
click at [401, 275] on link "Pievienot grozam - iespējams, ka nav atlikumā" at bounding box center [532, 275] width 406 height 26
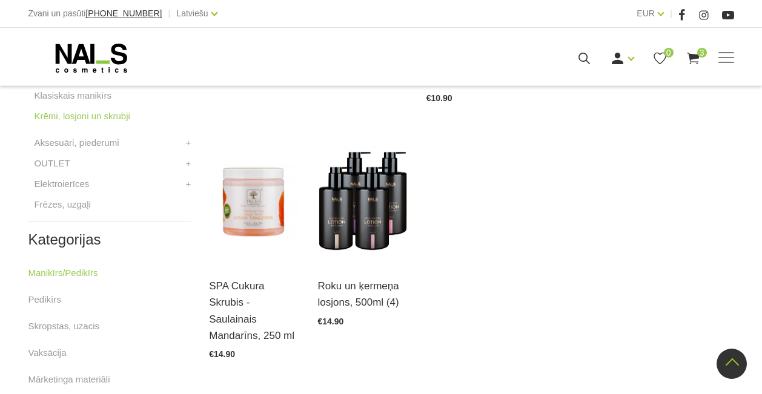
scroll to position [493, 0]
click at [722, 65] on div "Ienākt Reģistrēties 0 3" at bounding box center [521, 58] width 423 height 15
click at [726, 60] on span at bounding box center [726, 58] width 16 height 12
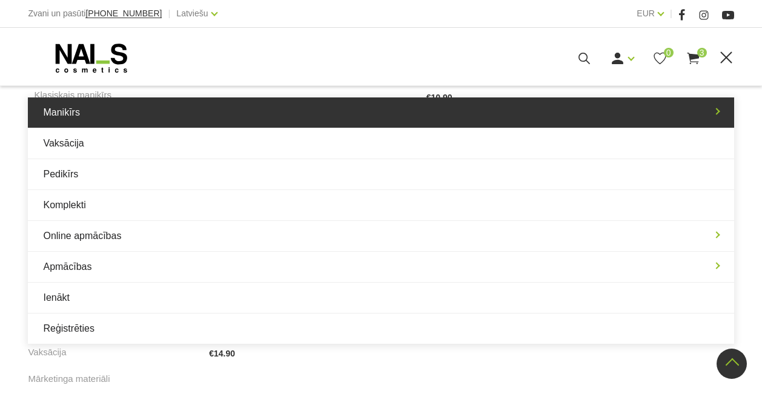
click at [358, 115] on link "Manikīrs" at bounding box center [380, 112] width 705 height 30
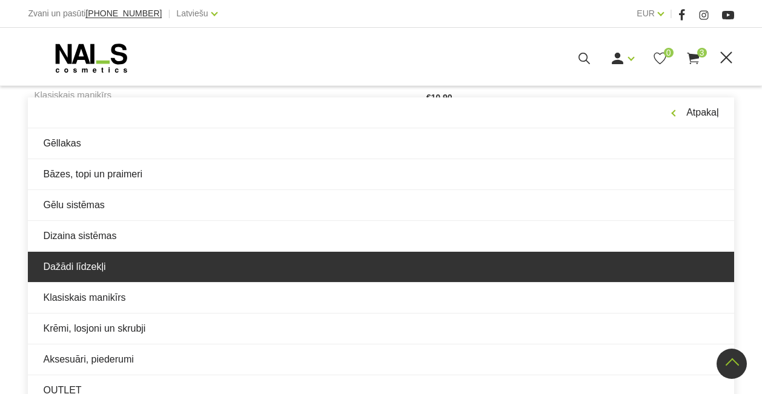
click at [260, 255] on link "Dažādi līdzekļi" at bounding box center [380, 267] width 705 height 30
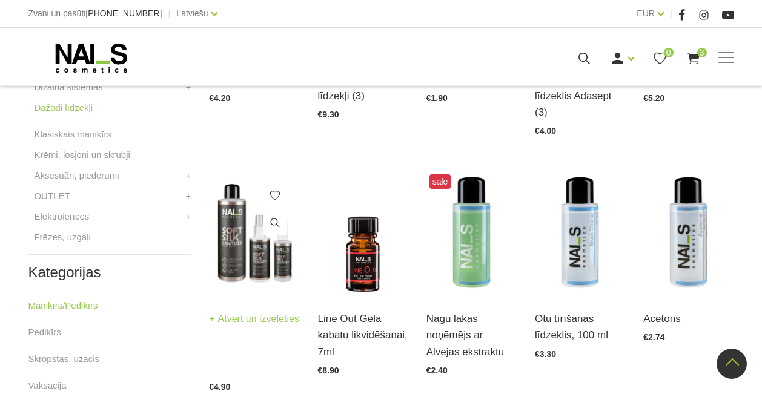
scroll to position [507, 0]
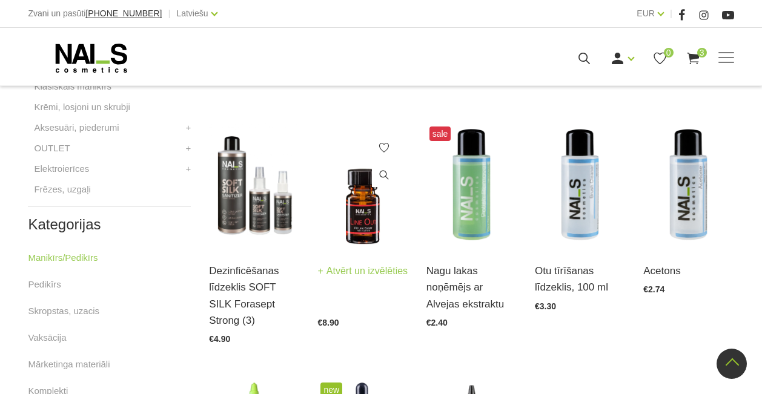
click at [364, 222] on img at bounding box center [362, 185] width 90 height 124
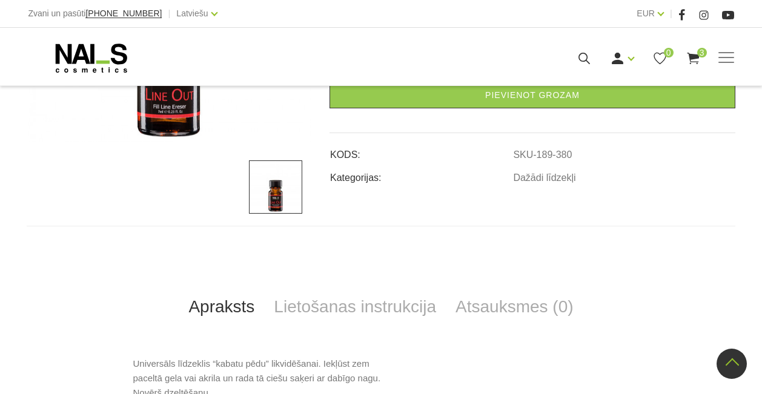
scroll to position [136, 0]
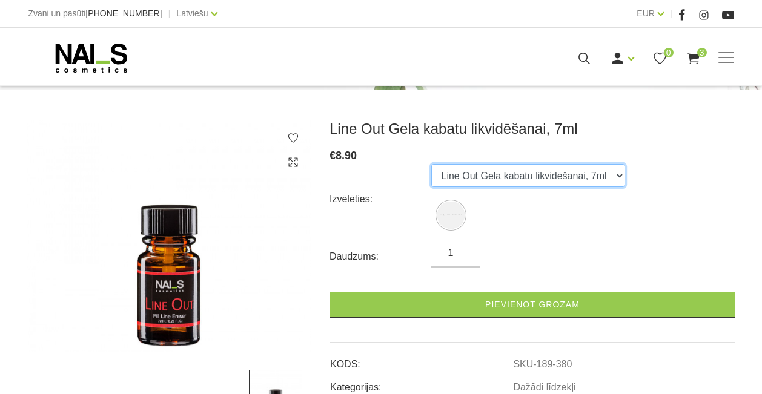
click at [543, 166] on select "Line Out Gela kabatu likvidēšanai, 7ml" at bounding box center [528, 175] width 194 height 23
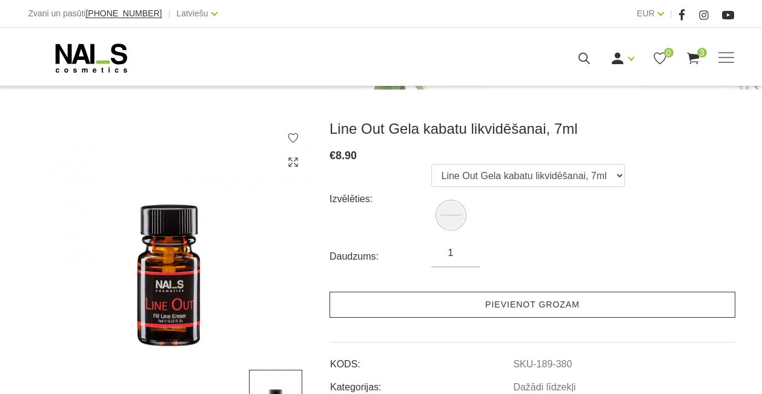
click at [519, 308] on link "Pievienot grozam" at bounding box center [532, 305] width 406 height 26
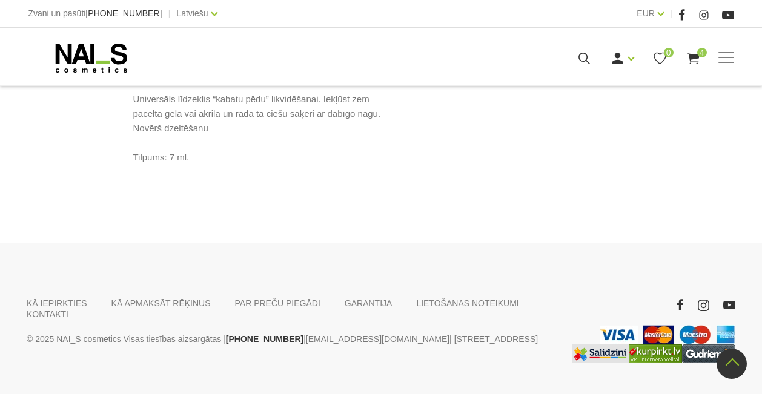
scroll to position [639, 0]
